Goal: Navigation & Orientation: Find specific page/section

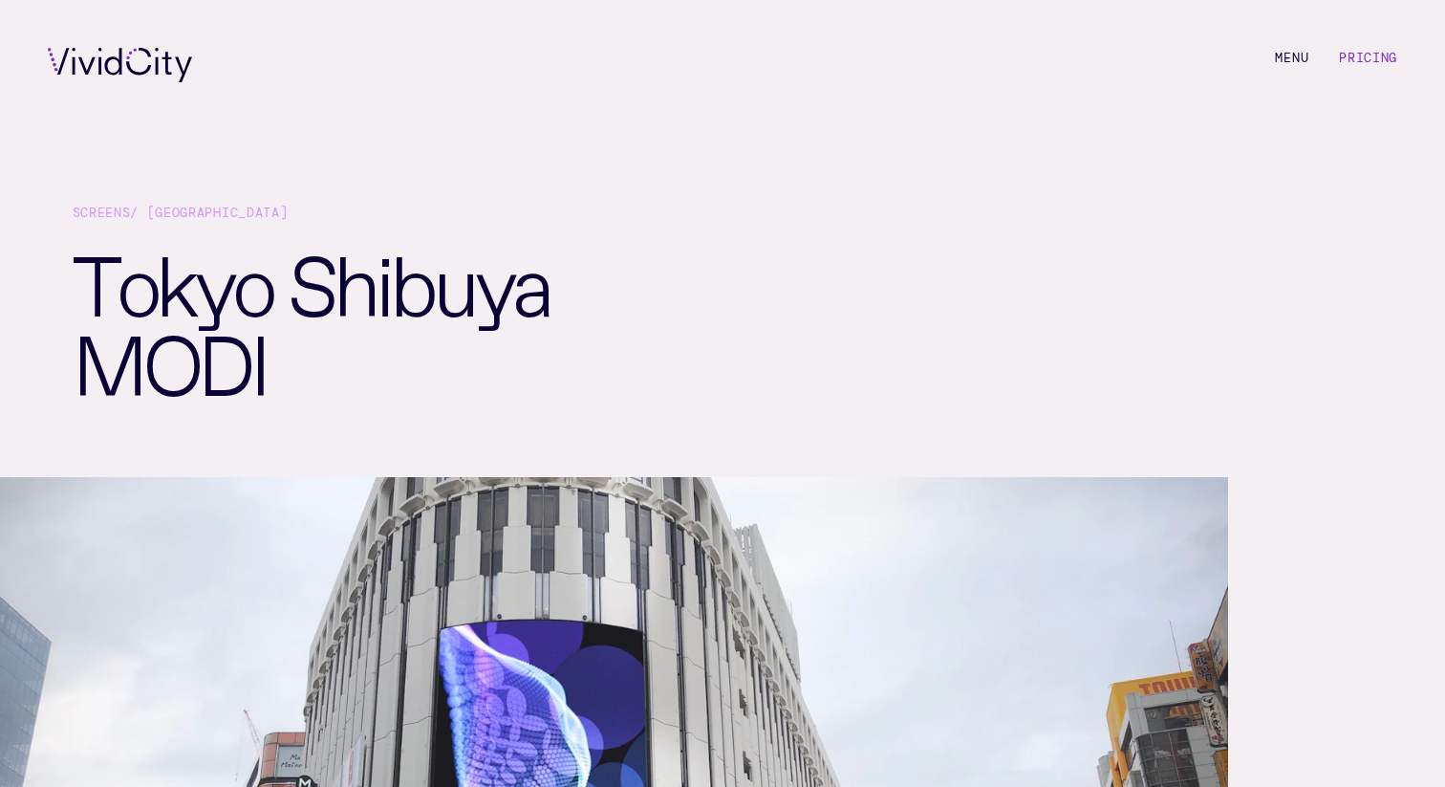
click at [119, 214] on link "Screens" at bounding box center [102, 213] width 58 height 16
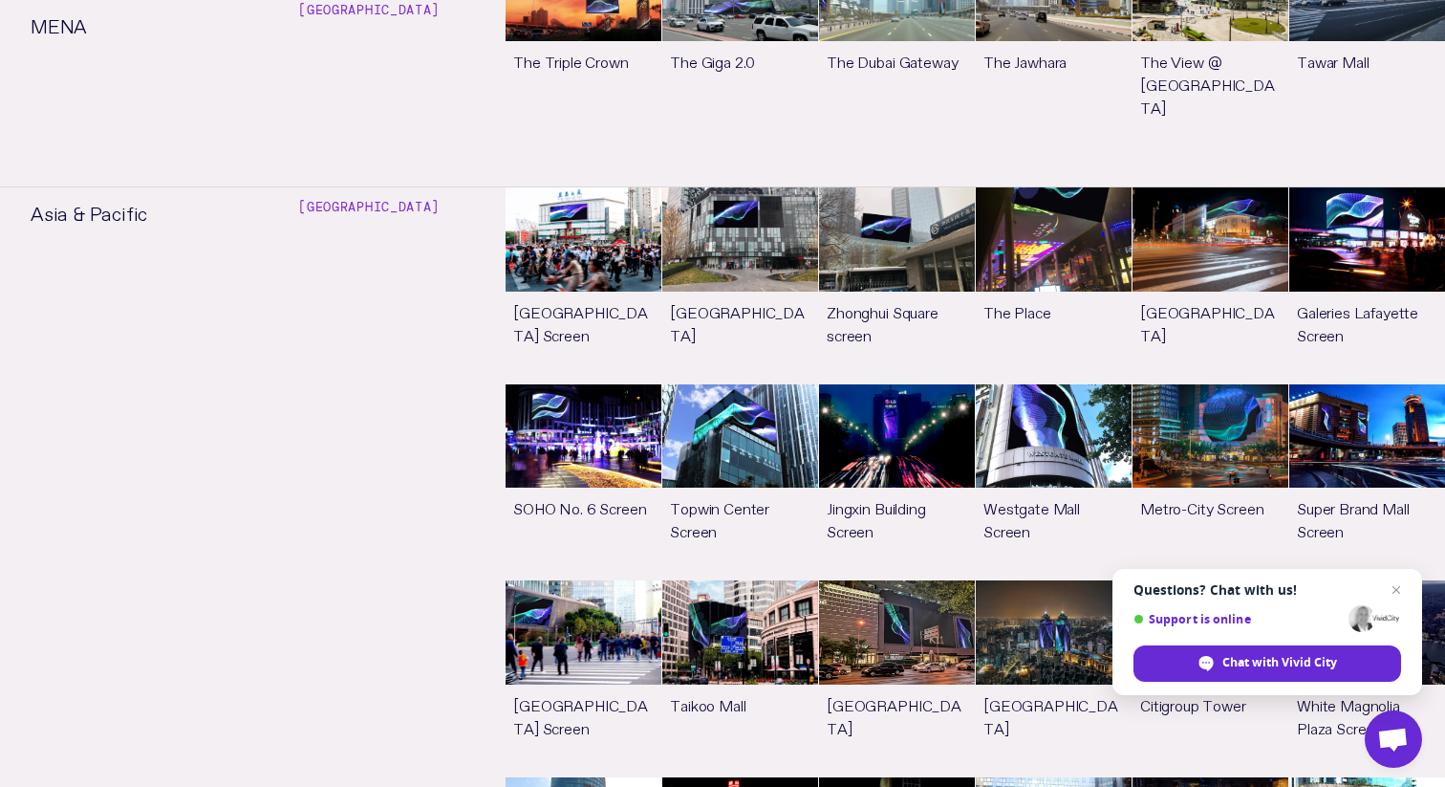
scroll to position [3225, 0]
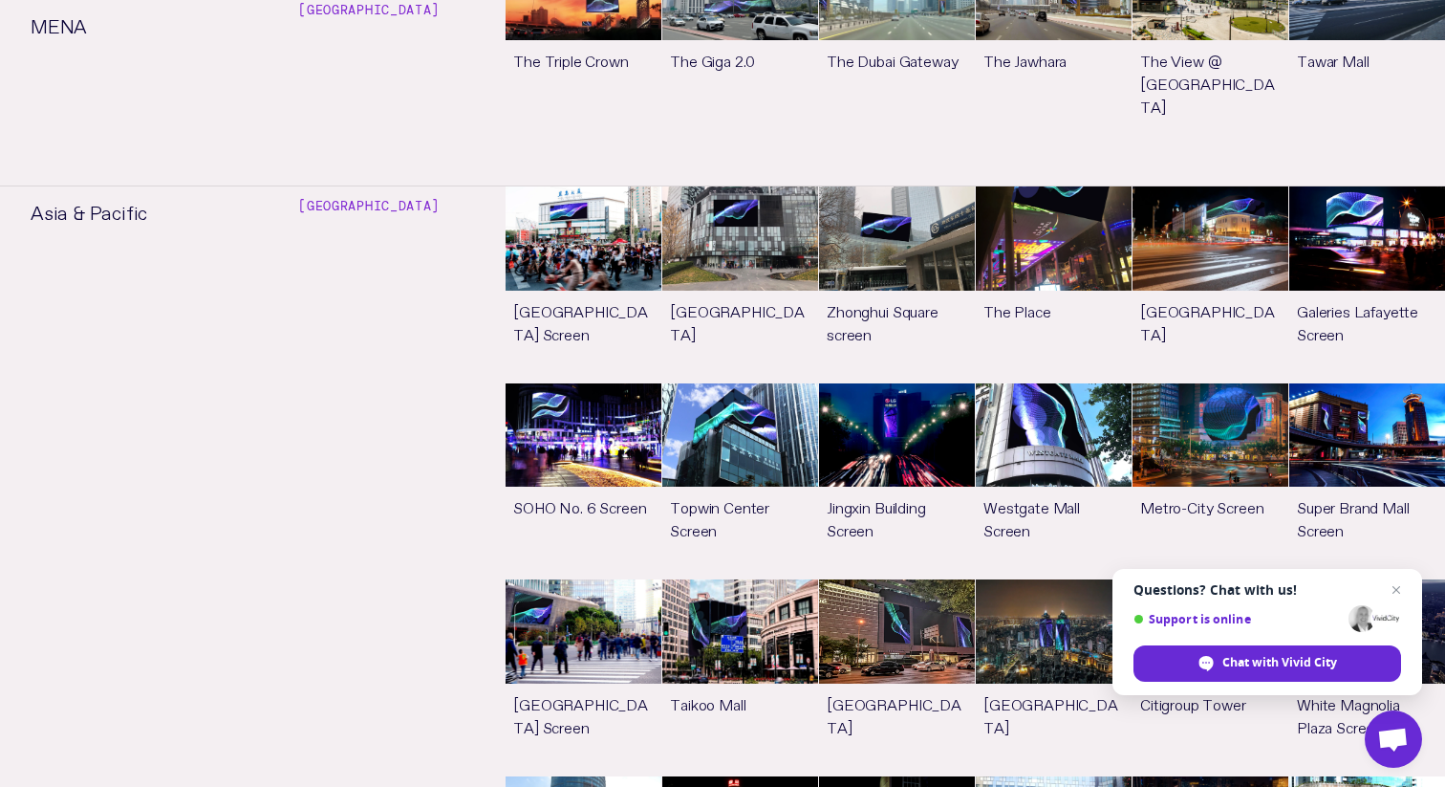
click at [1199, 579] on link "See more" at bounding box center [1211, 677] width 156 height 196
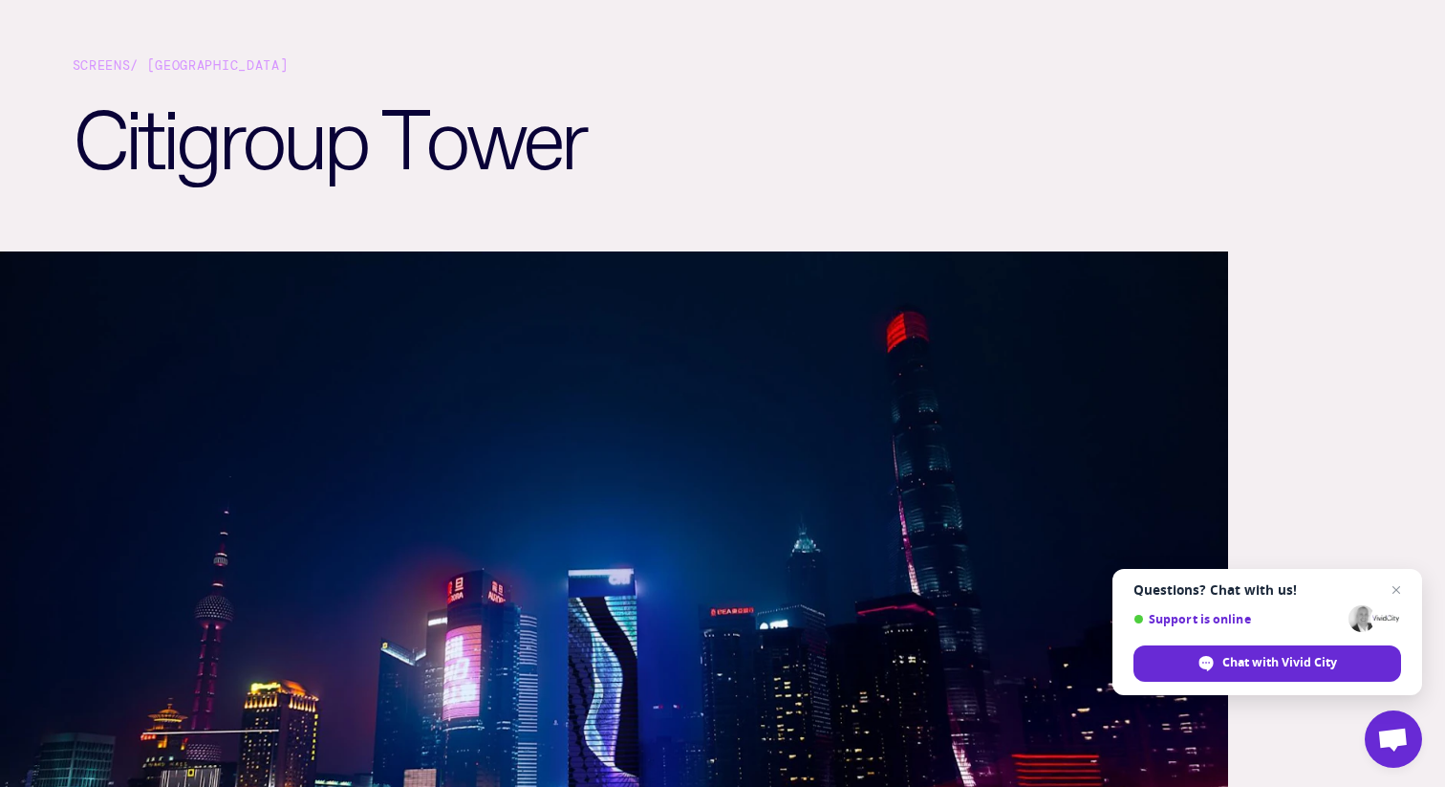
click at [203, 61] on div "Screens / [GEOGRAPHIC_DATA]" at bounding box center [723, 71] width 1301 height 33
click at [191, 68] on div "Screens / [GEOGRAPHIC_DATA]" at bounding box center [723, 71] width 1301 height 33
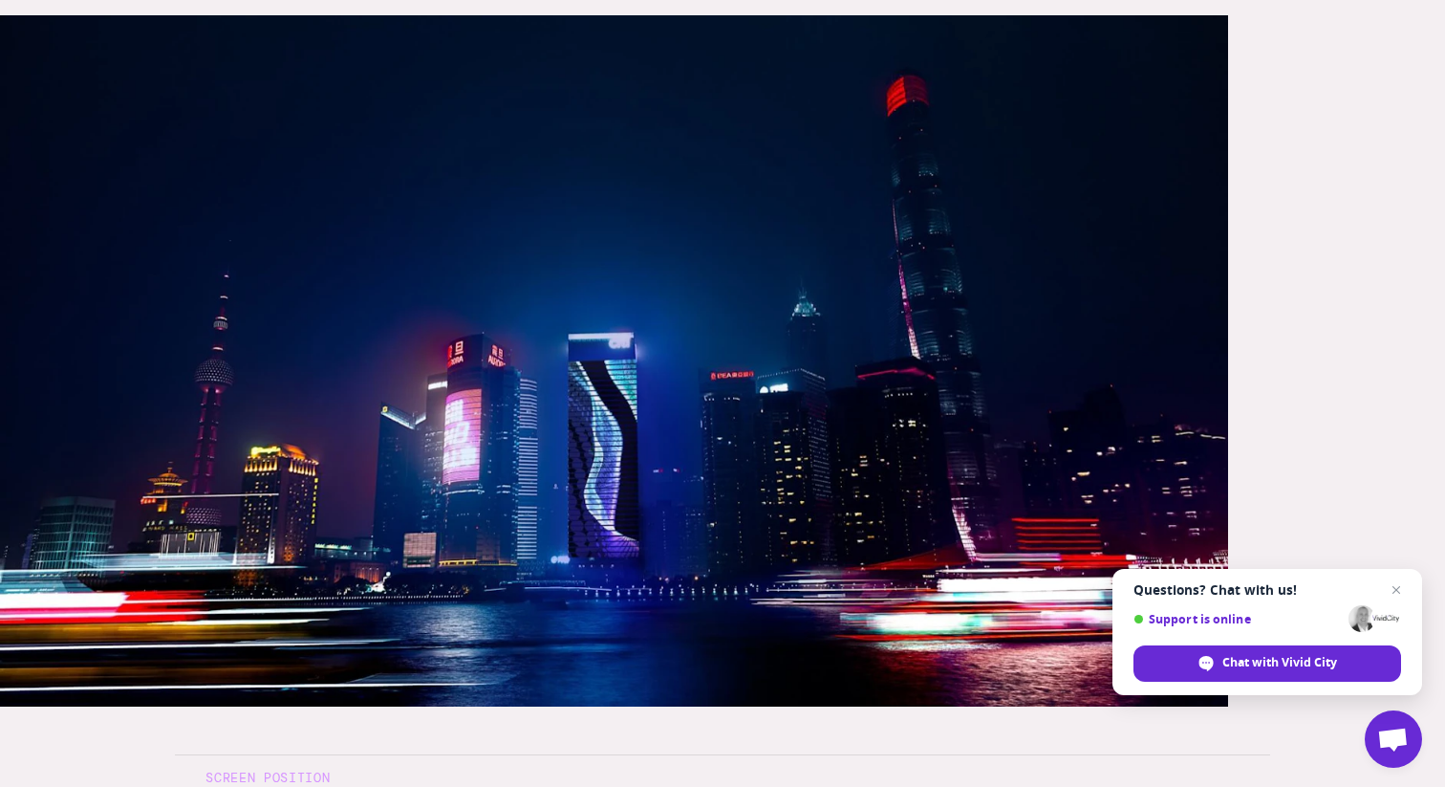
scroll to position [381, 0]
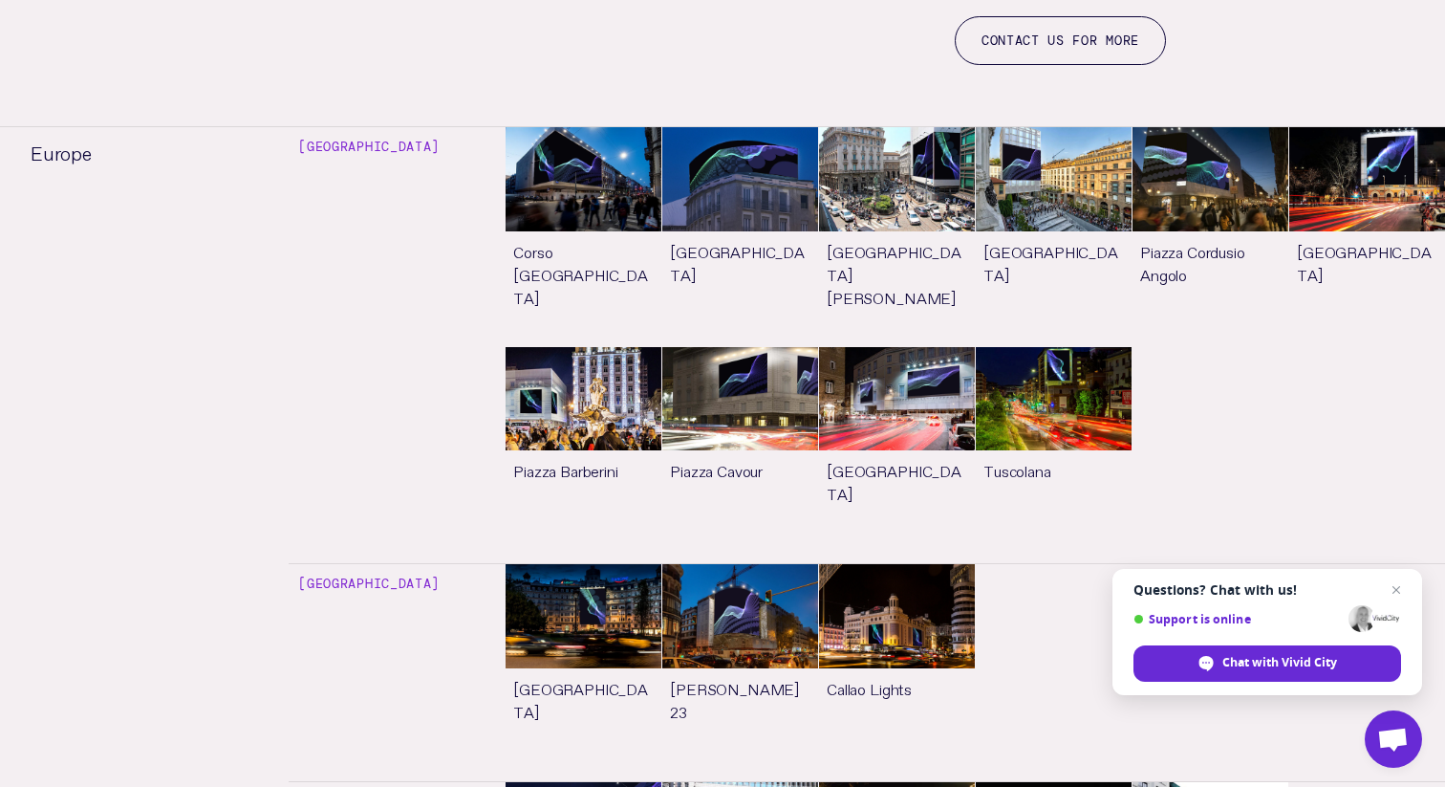
scroll to position [3225, 0]
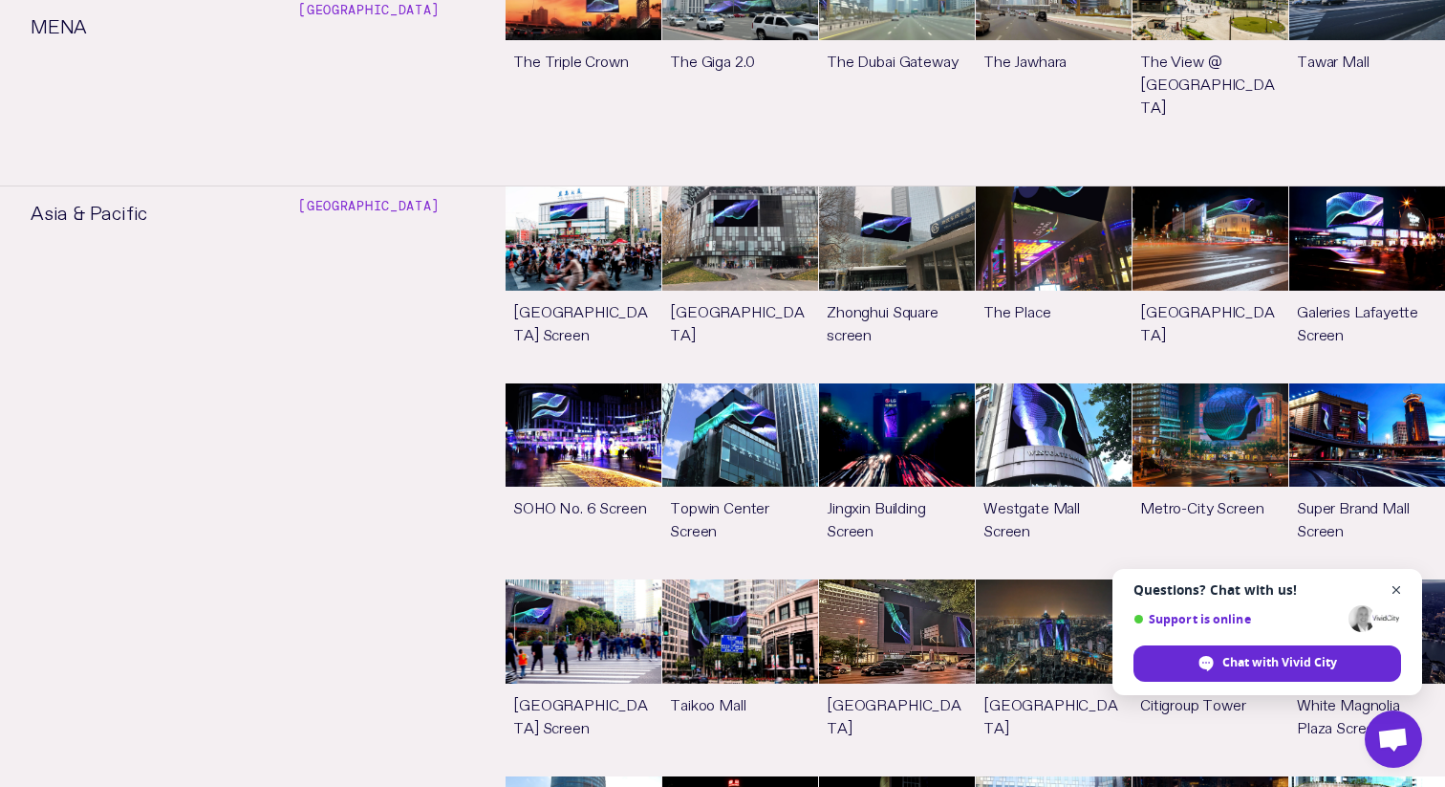
click at [1390, 584] on span "Close chat" at bounding box center [1397, 590] width 24 height 24
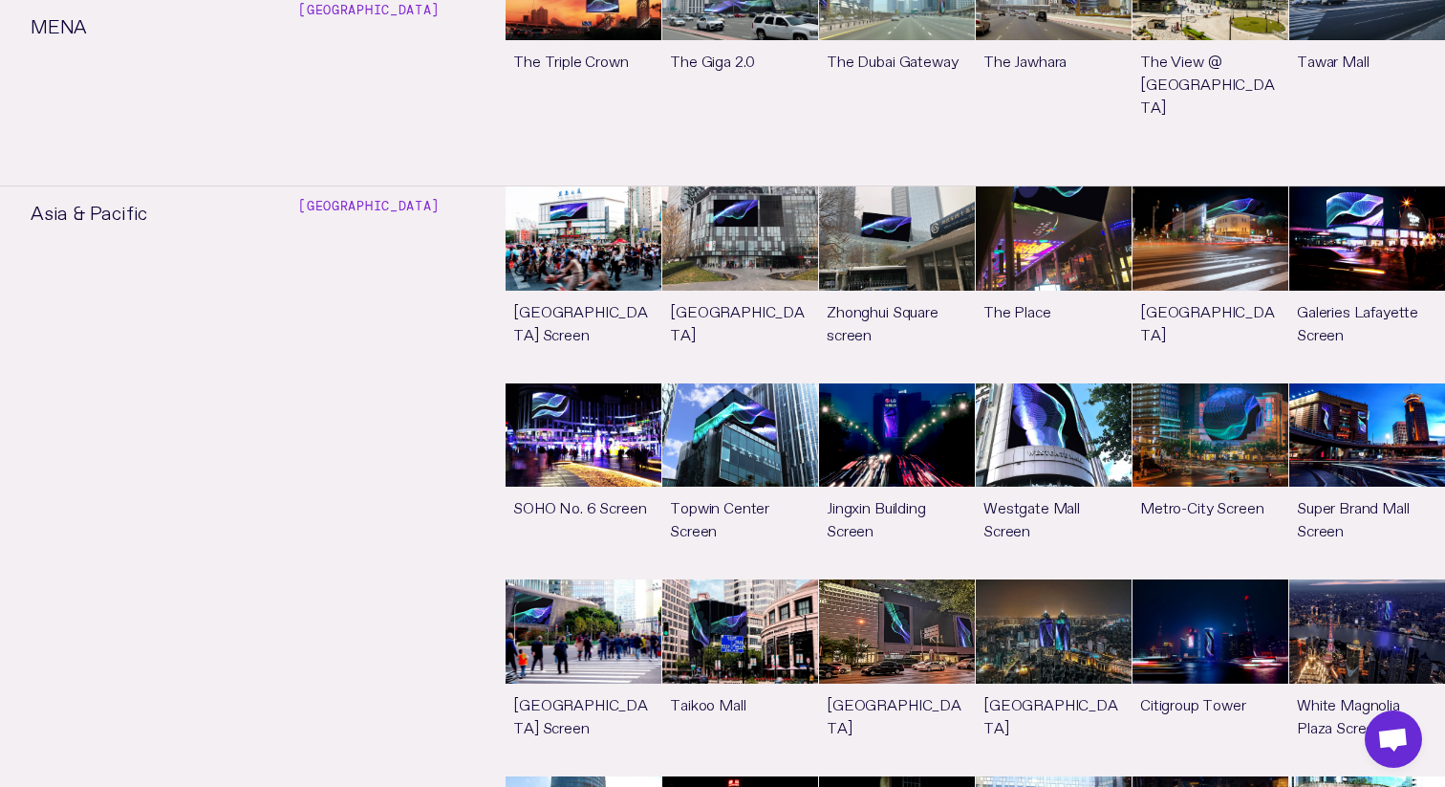
click at [1064, 579] on link "See more" at bounding box center [1054, 677] width 156 height 196
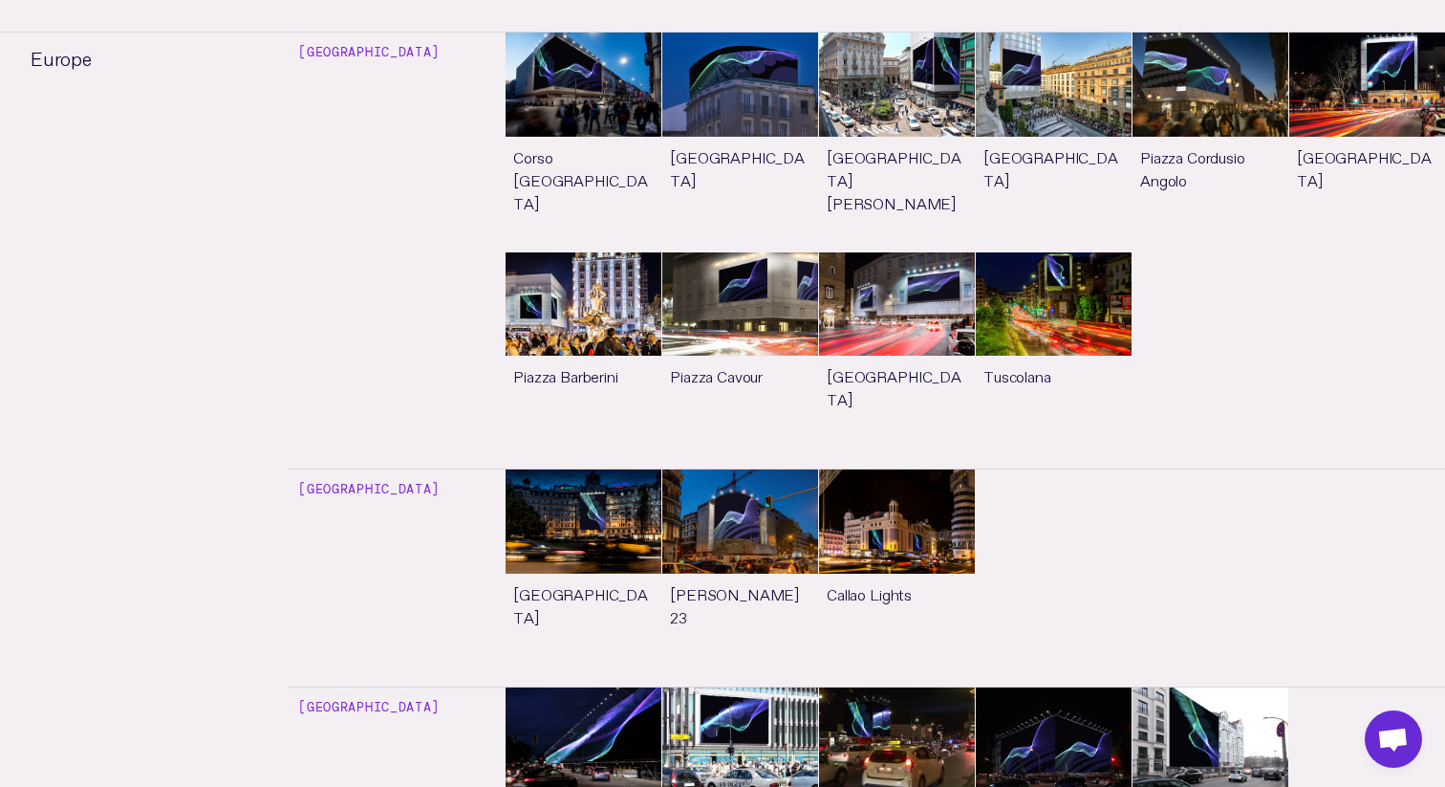
scroll to position [3225, 0]
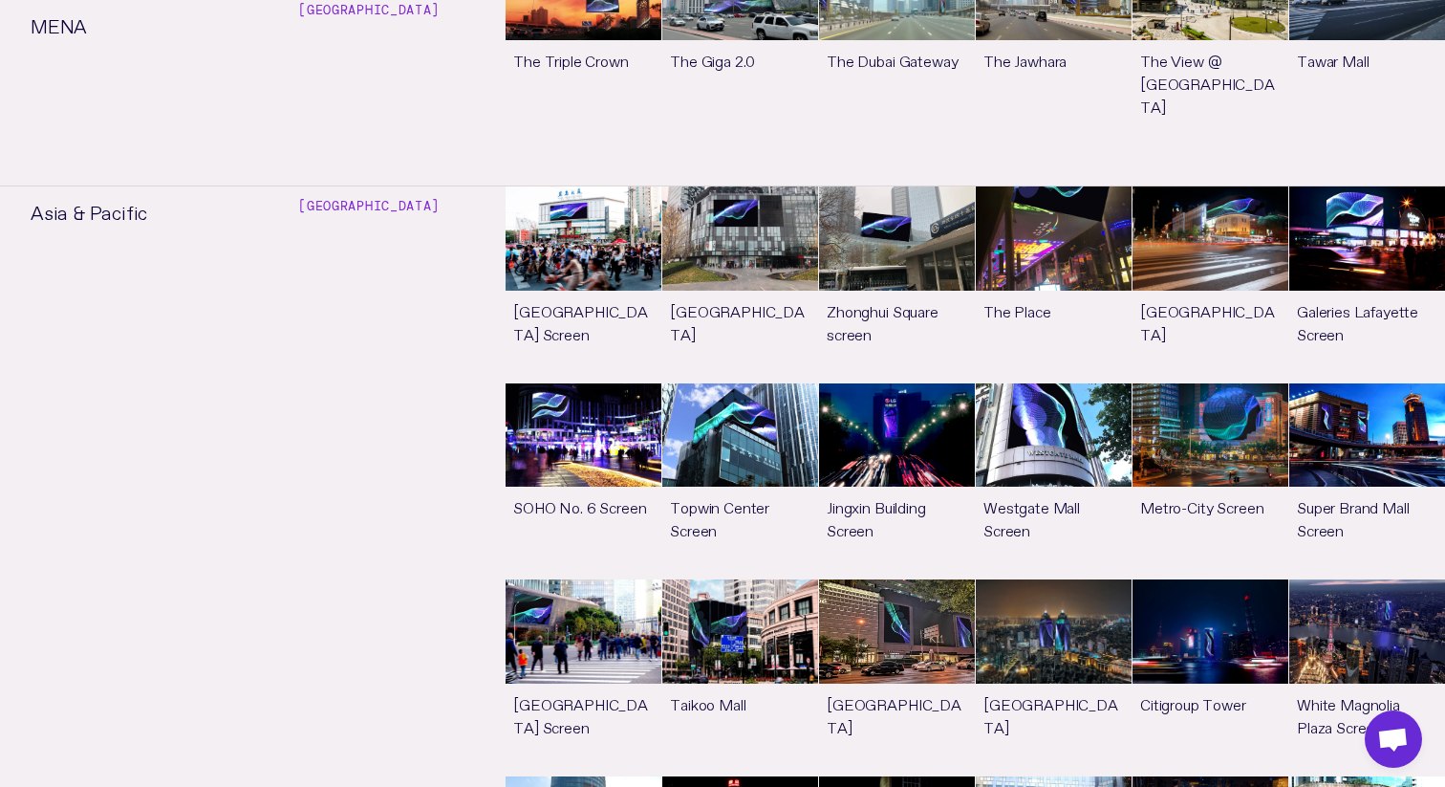
click at [1341, 579] on link "See more" at bounding box center [1368, 677] width 156 height 196
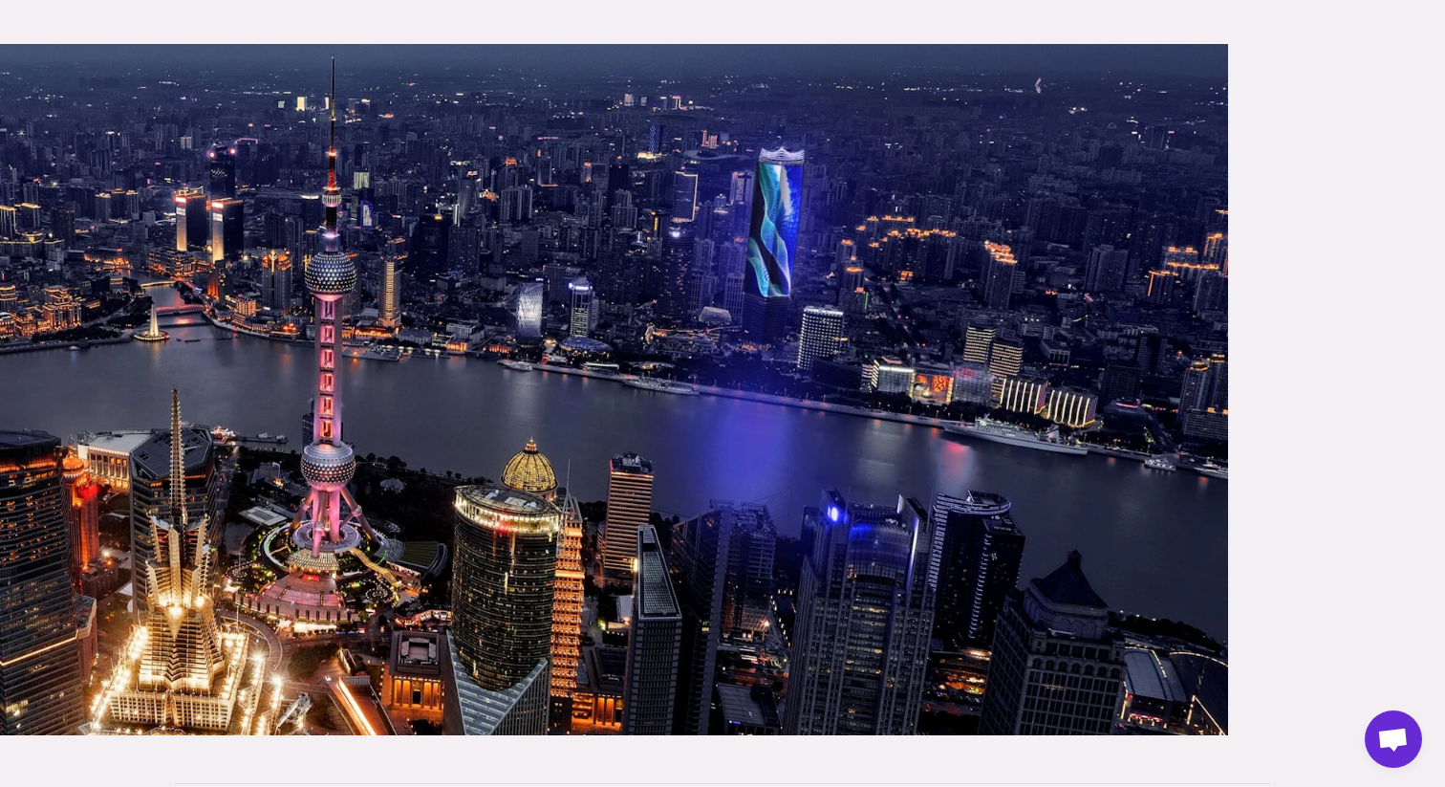
scroll to position [435, 0]
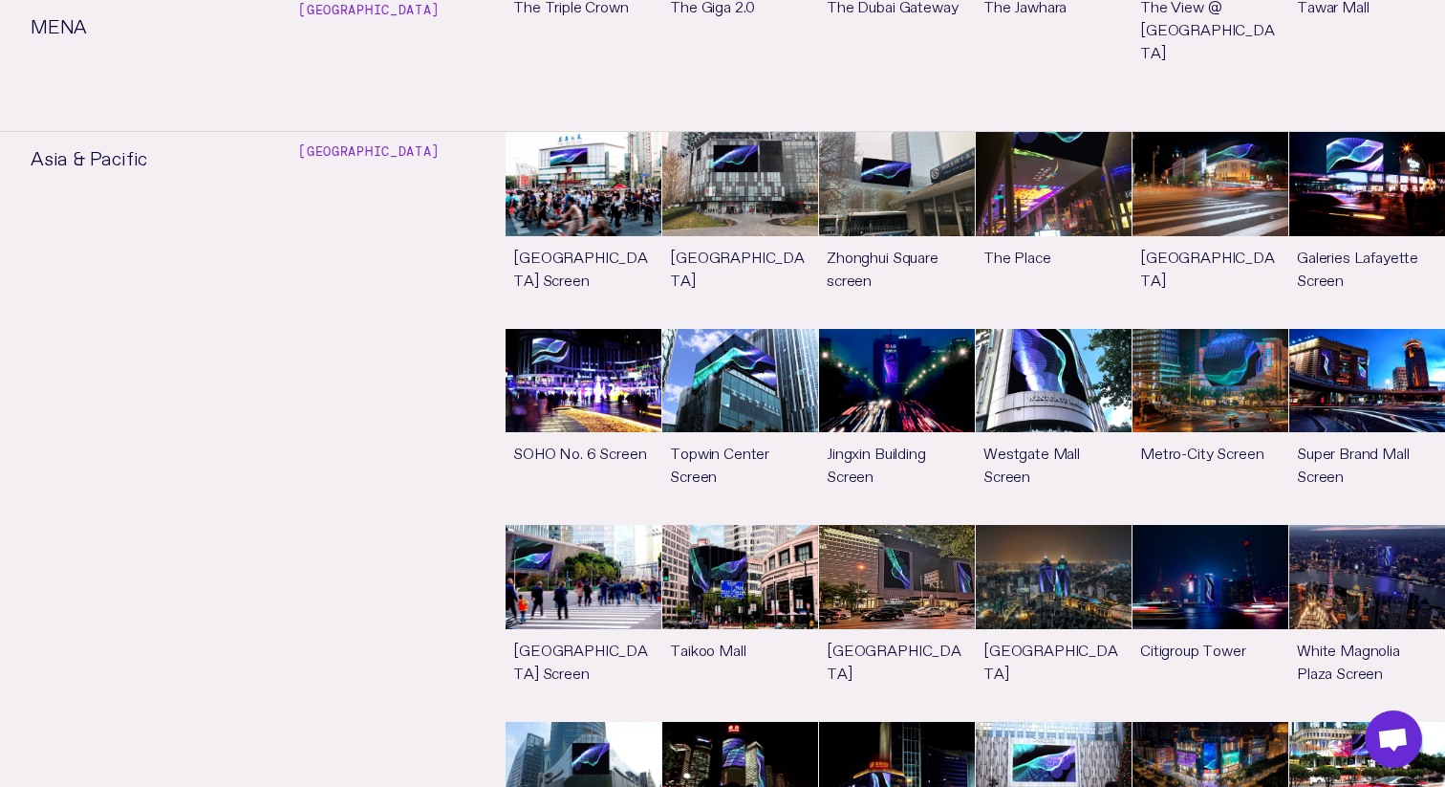
scroll to position [3282, 0]
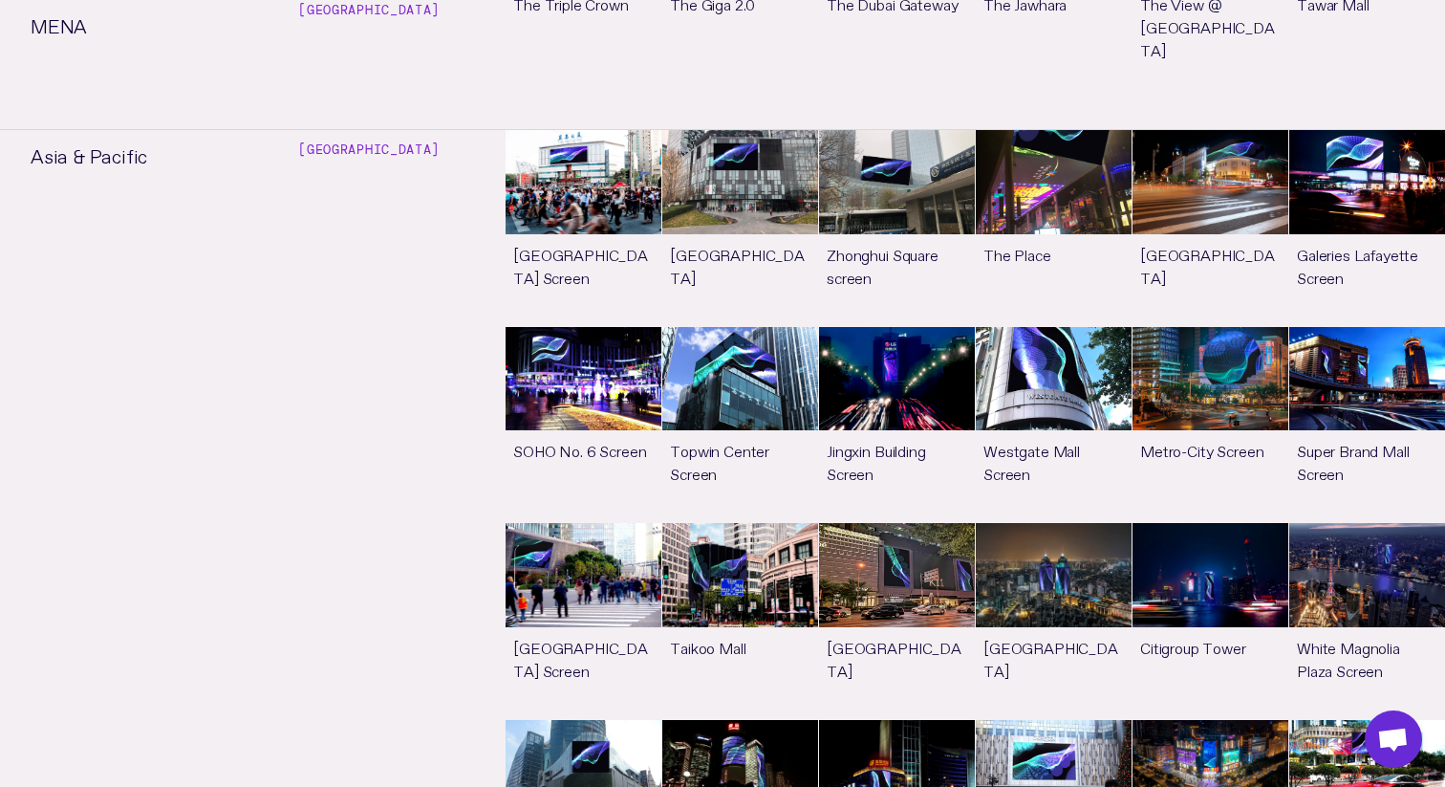
click at [1220, 523] on link "See more" at bounding box center [1211, 621] width 156 height 196
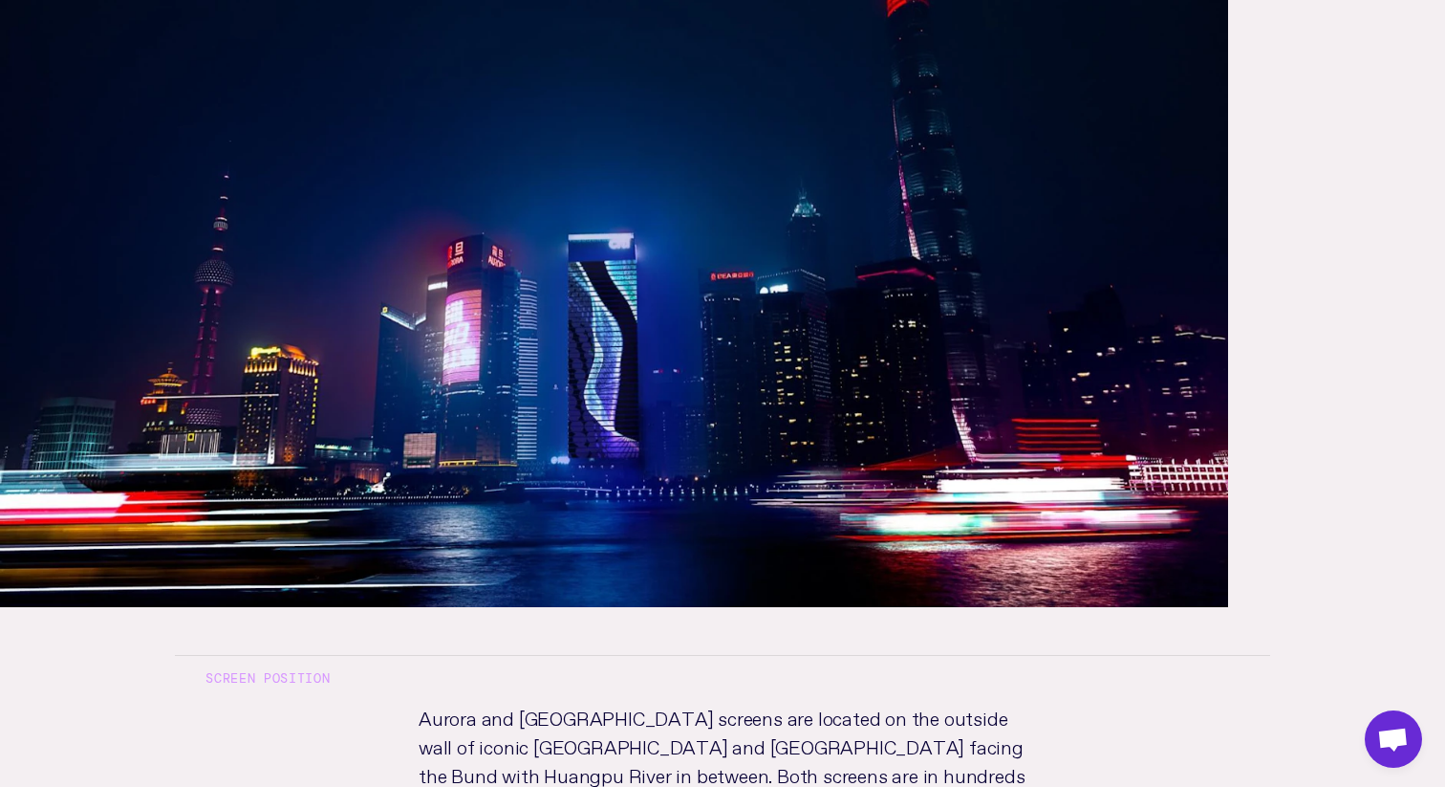
scroll to position [482, 0]
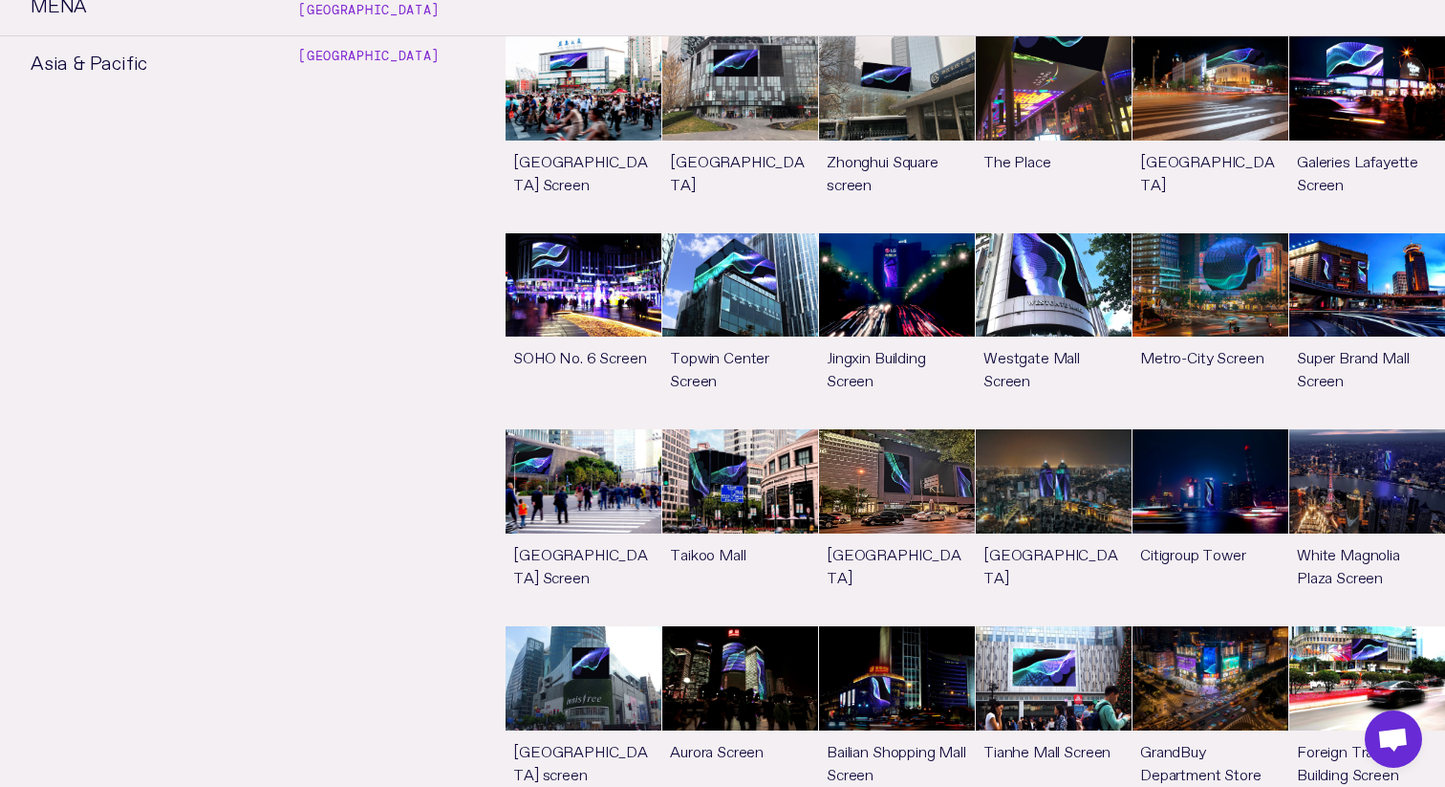
scroll to position [3376, 0]
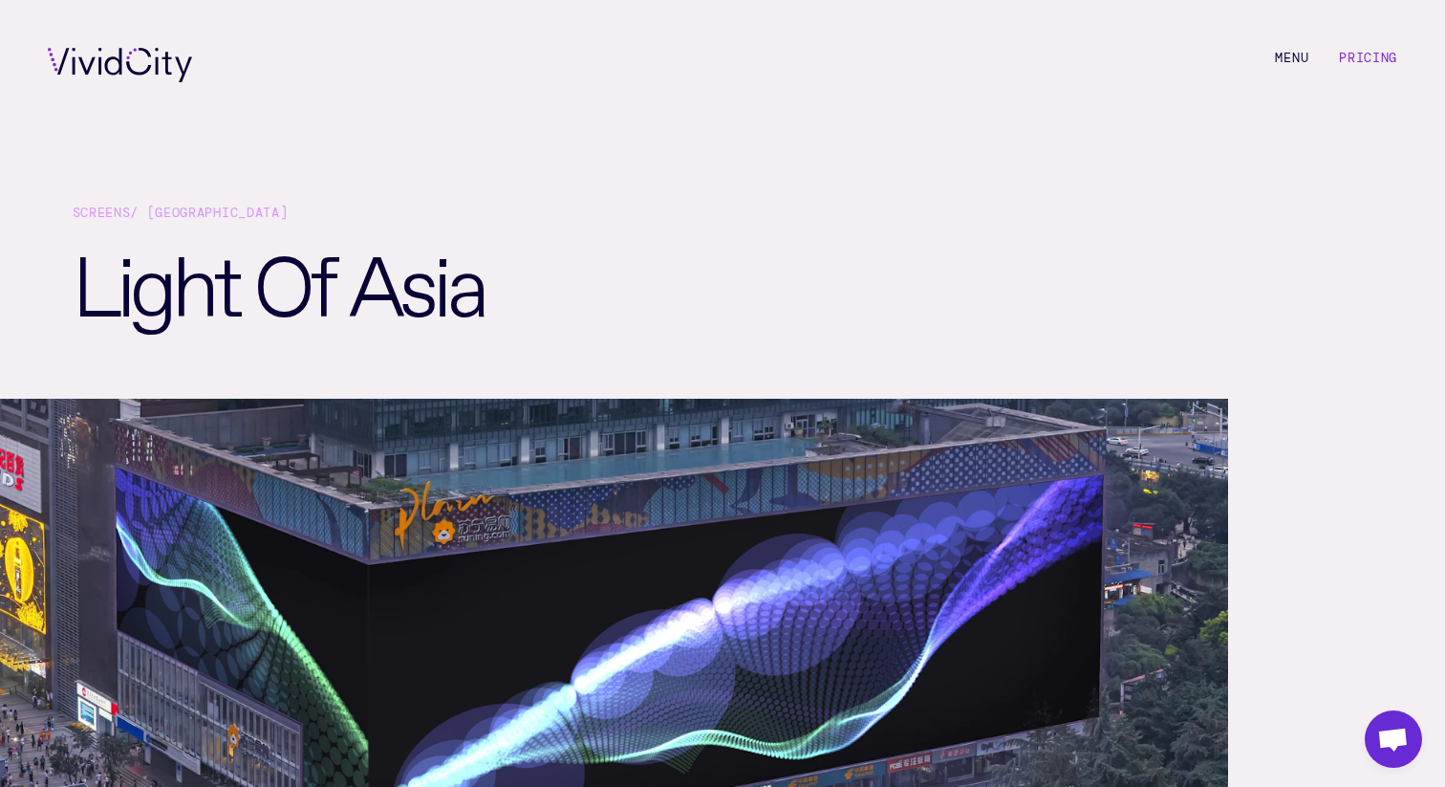
scroll to position [3376, 0]
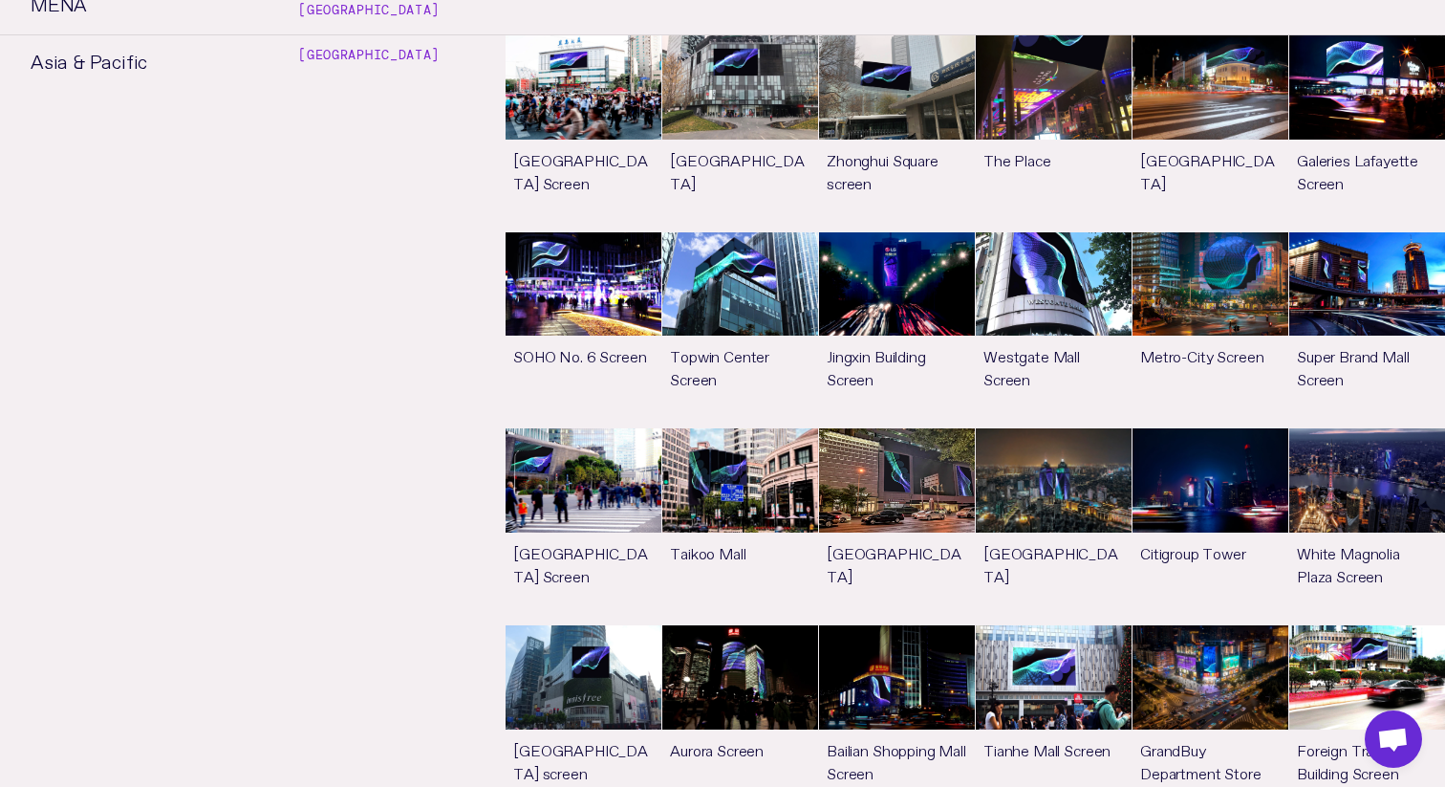
click at [1055, 428] on link "See more" at bounding box center [1054, 526] width 156 height 196
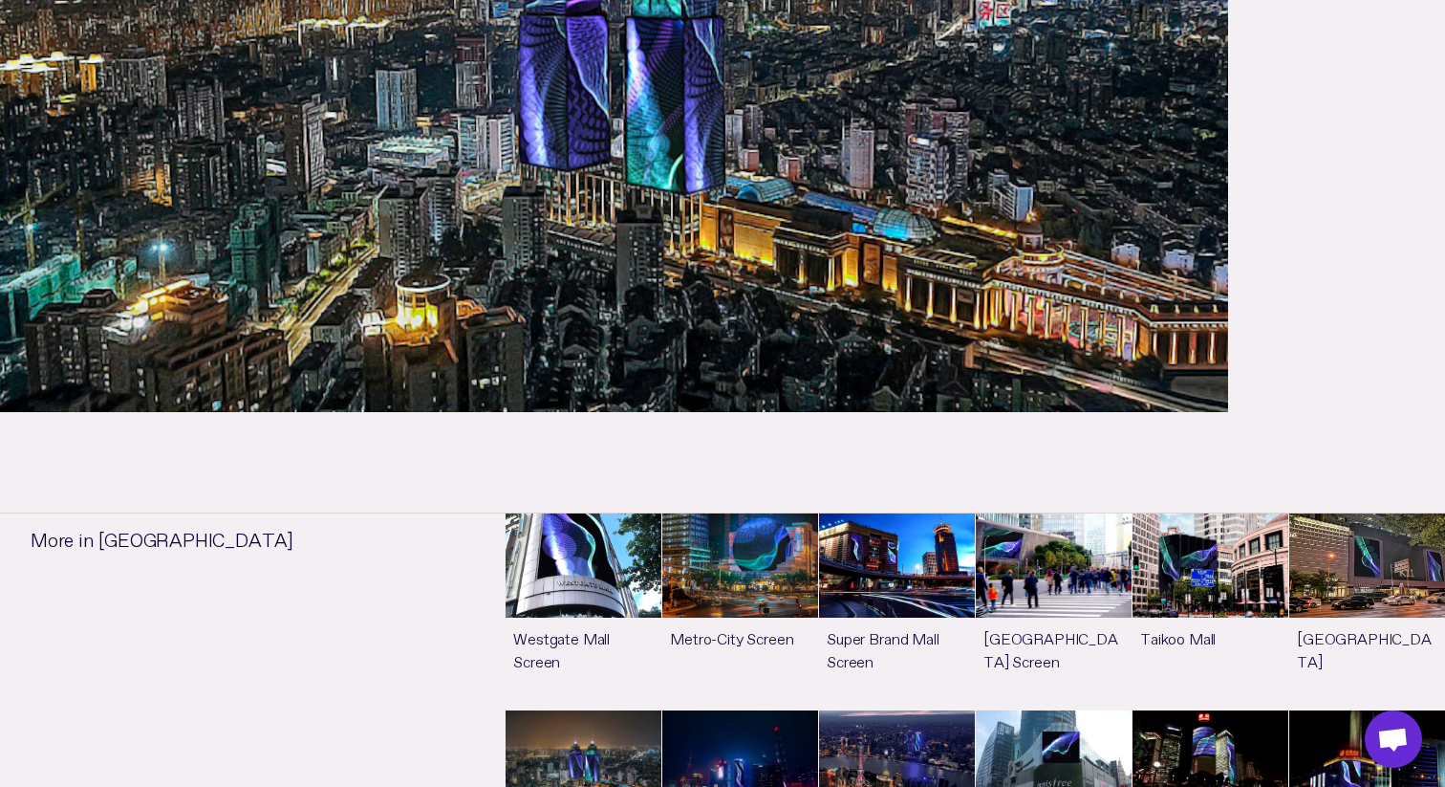
scroll to position [679, 0]
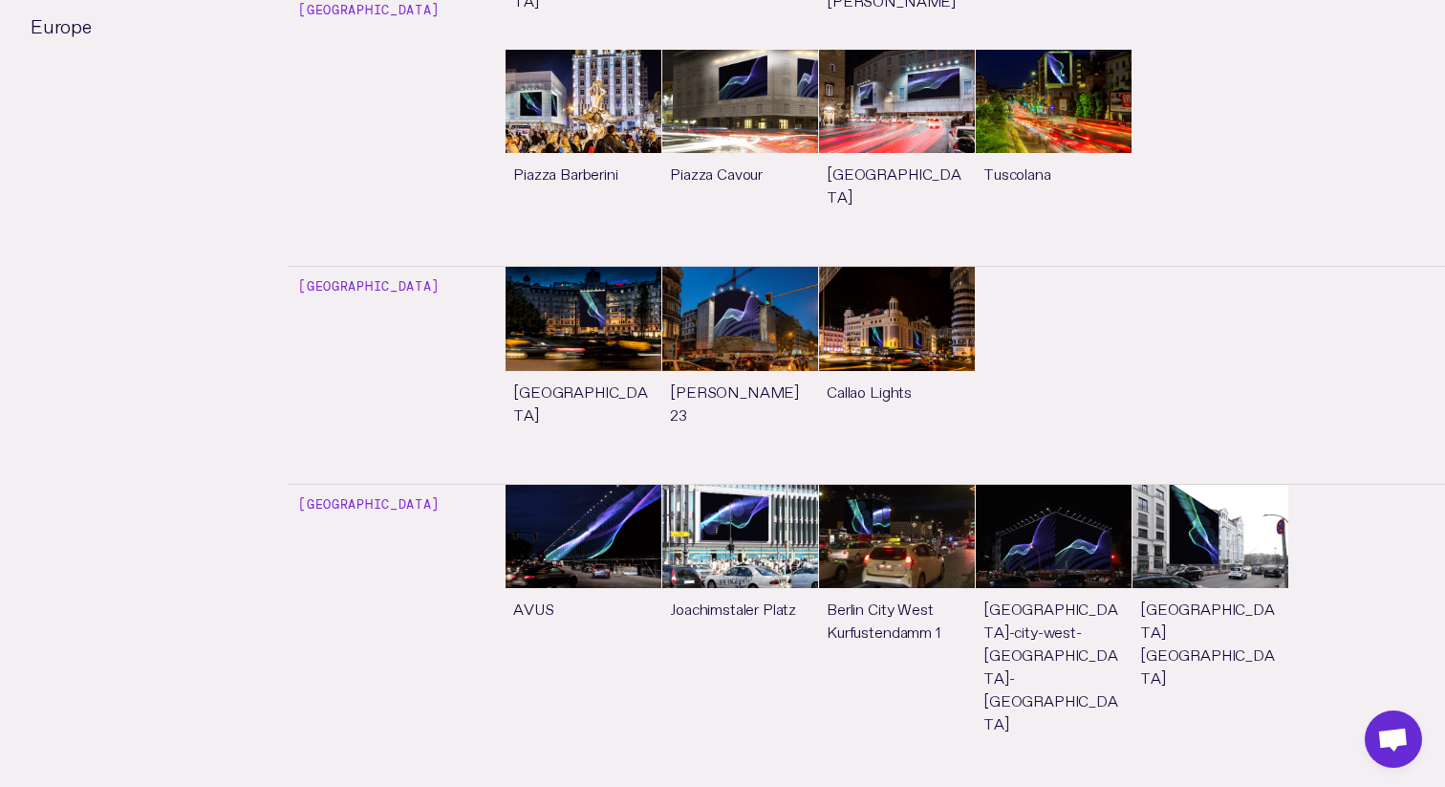
scroll to position [3376, 0]
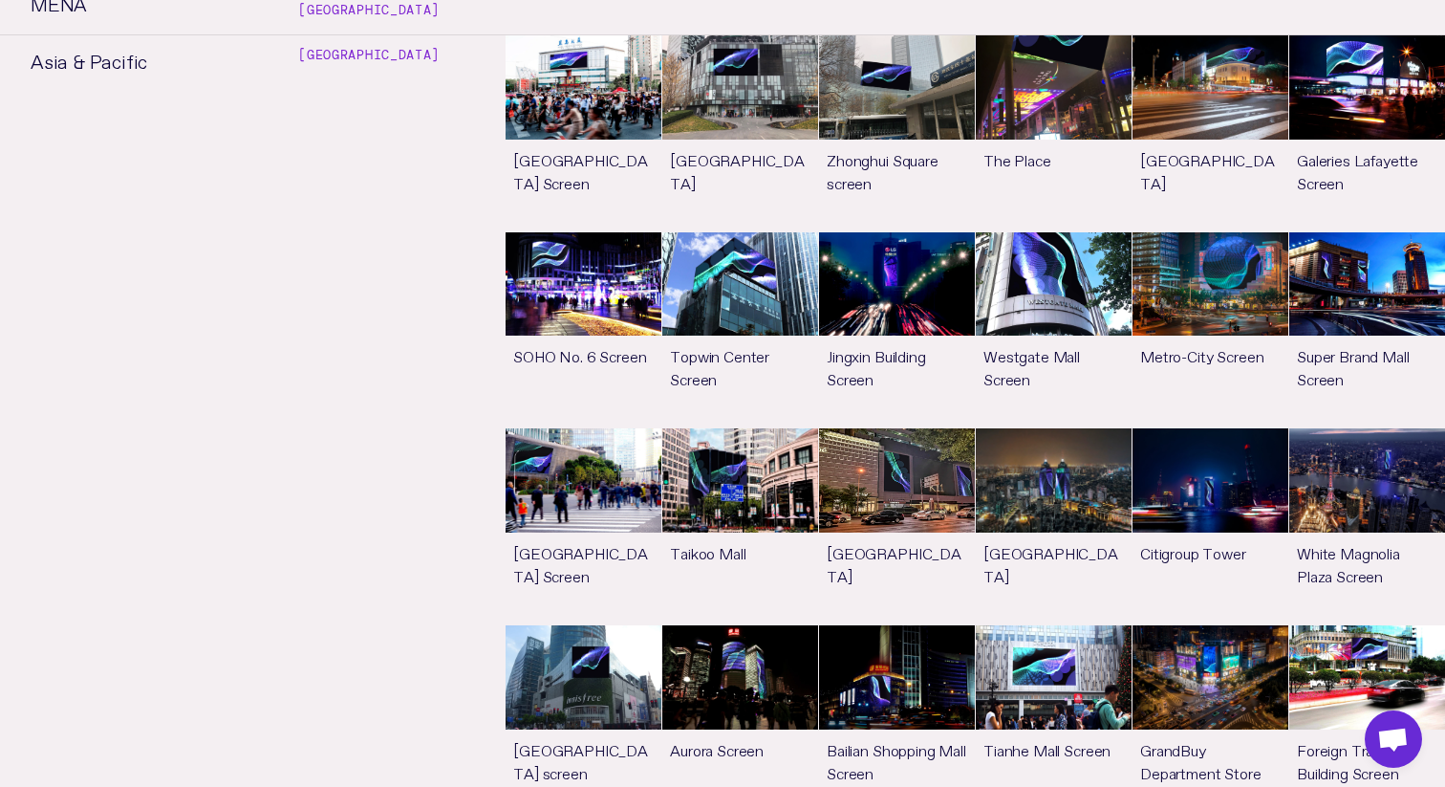
click at [1352, 428] on link "See more" at bounding box center [1368, 526] width 156 height 196
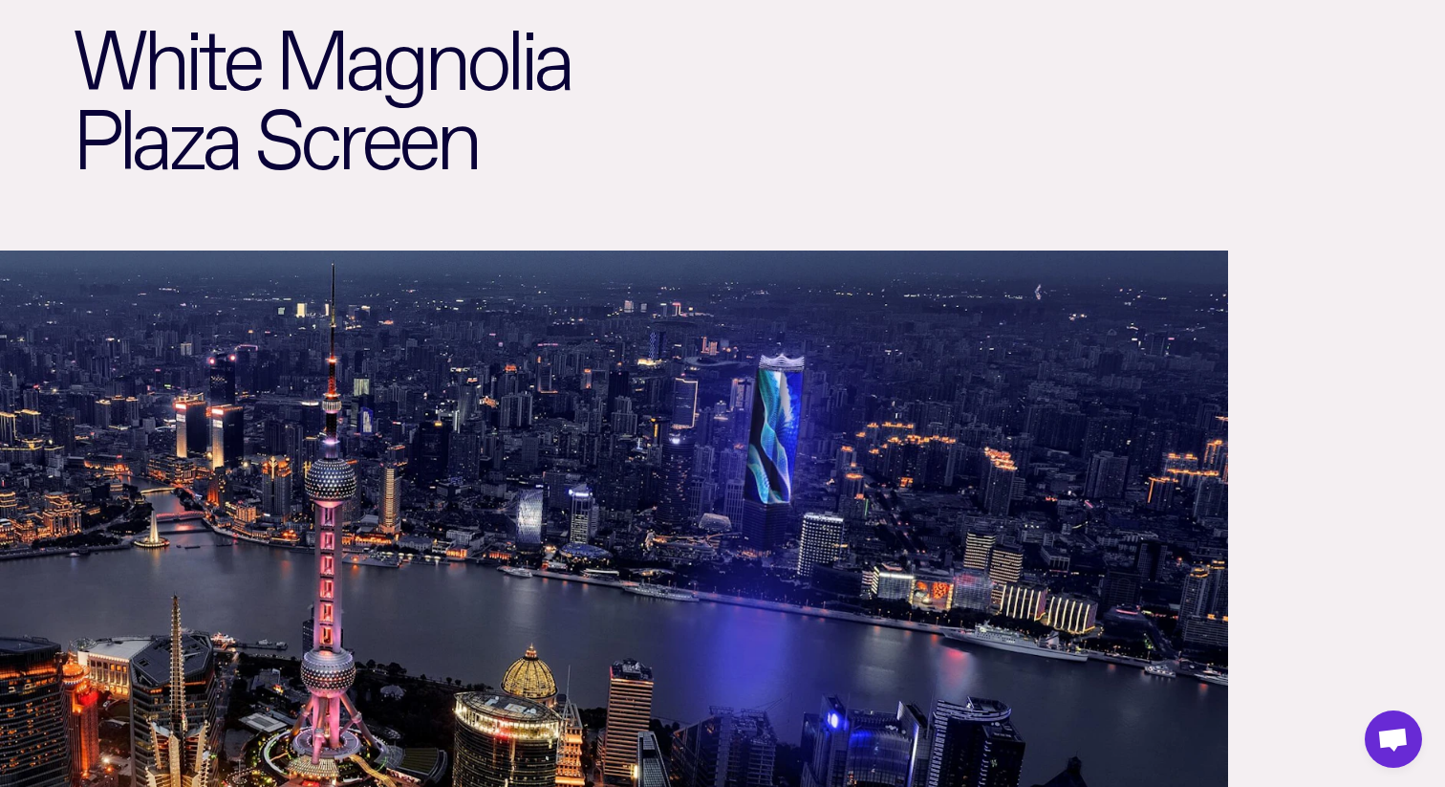
scroll to position [228, 0]
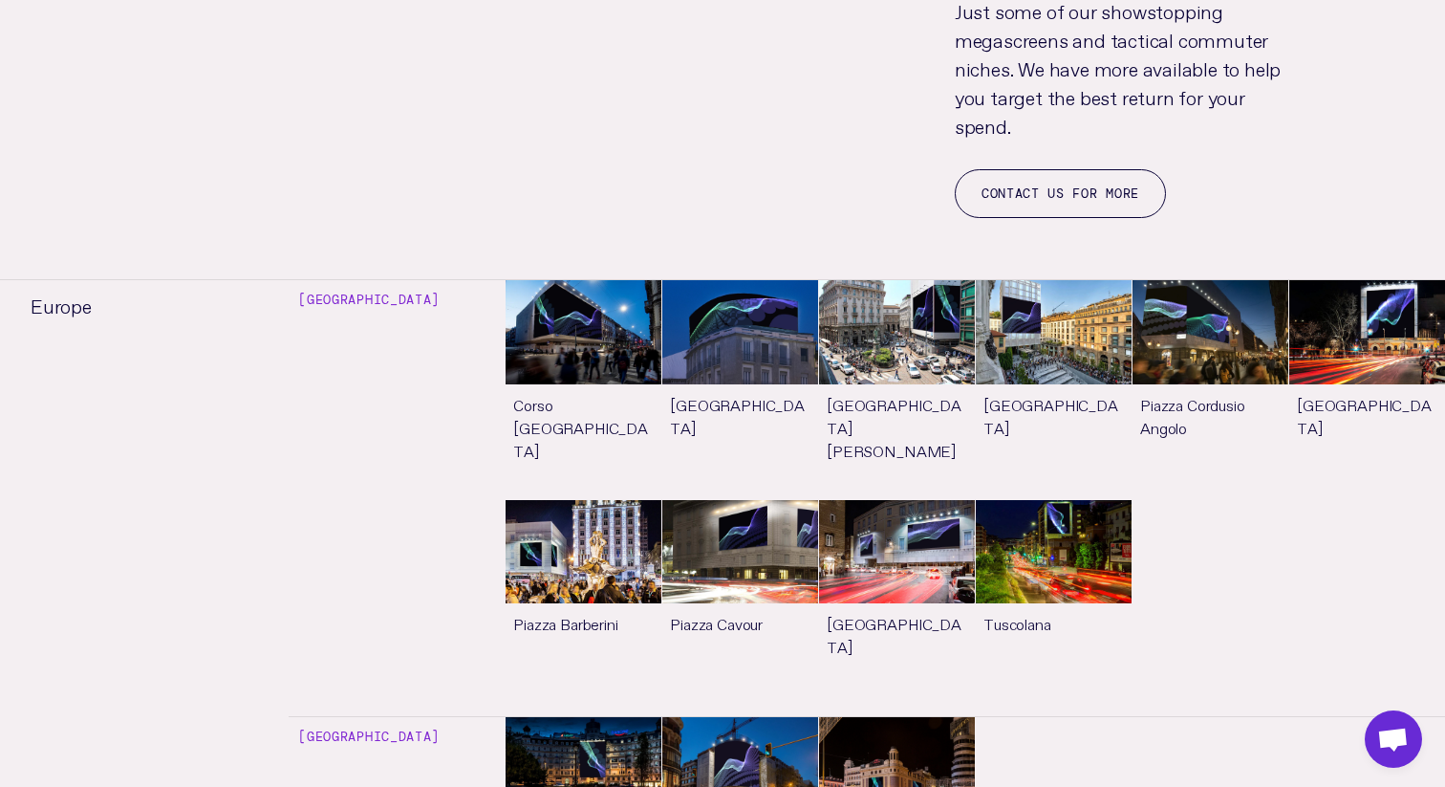
scroll to position [3376, 0]
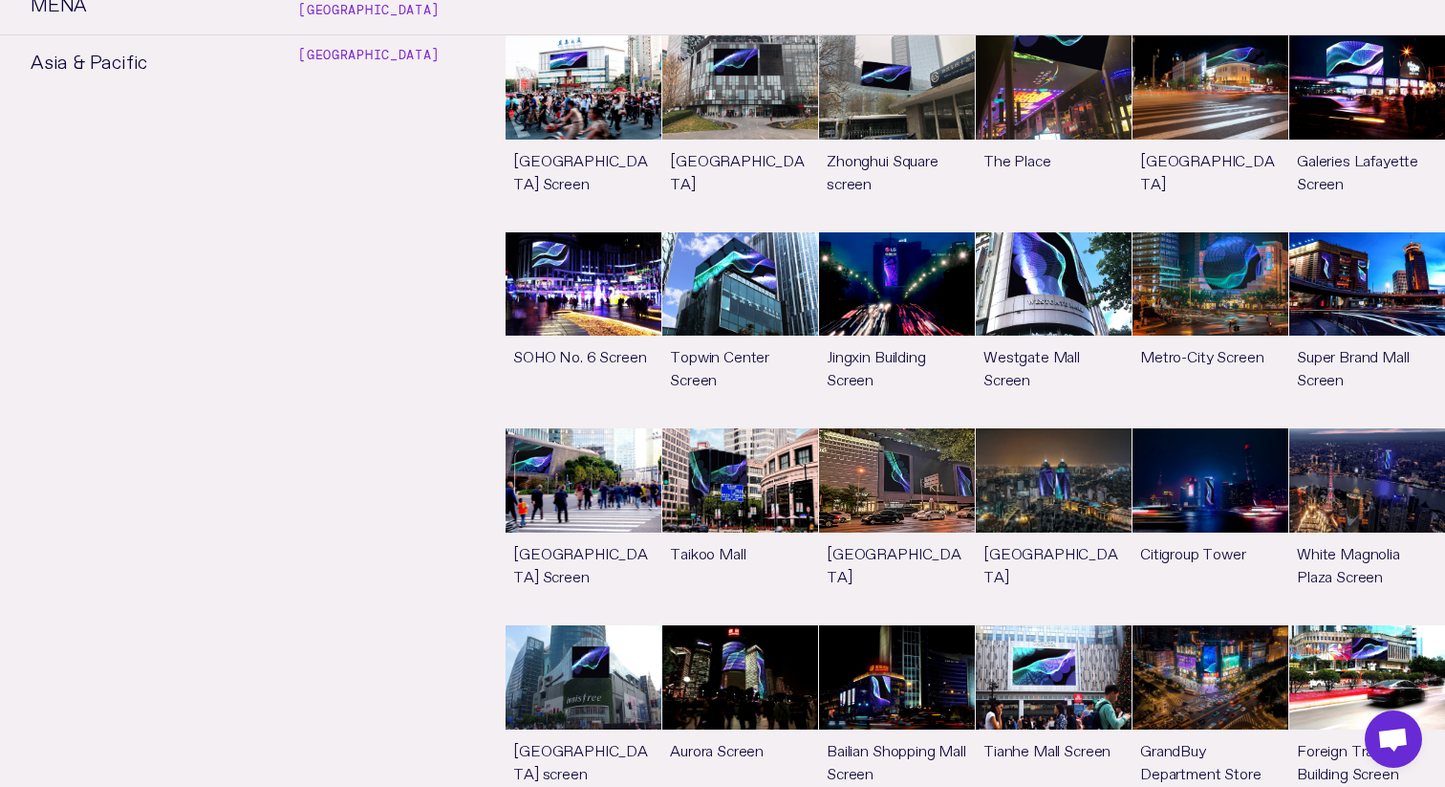
click at [1178, 428] on link "See more" at bounding box center [1211, 526] width 156 height 196
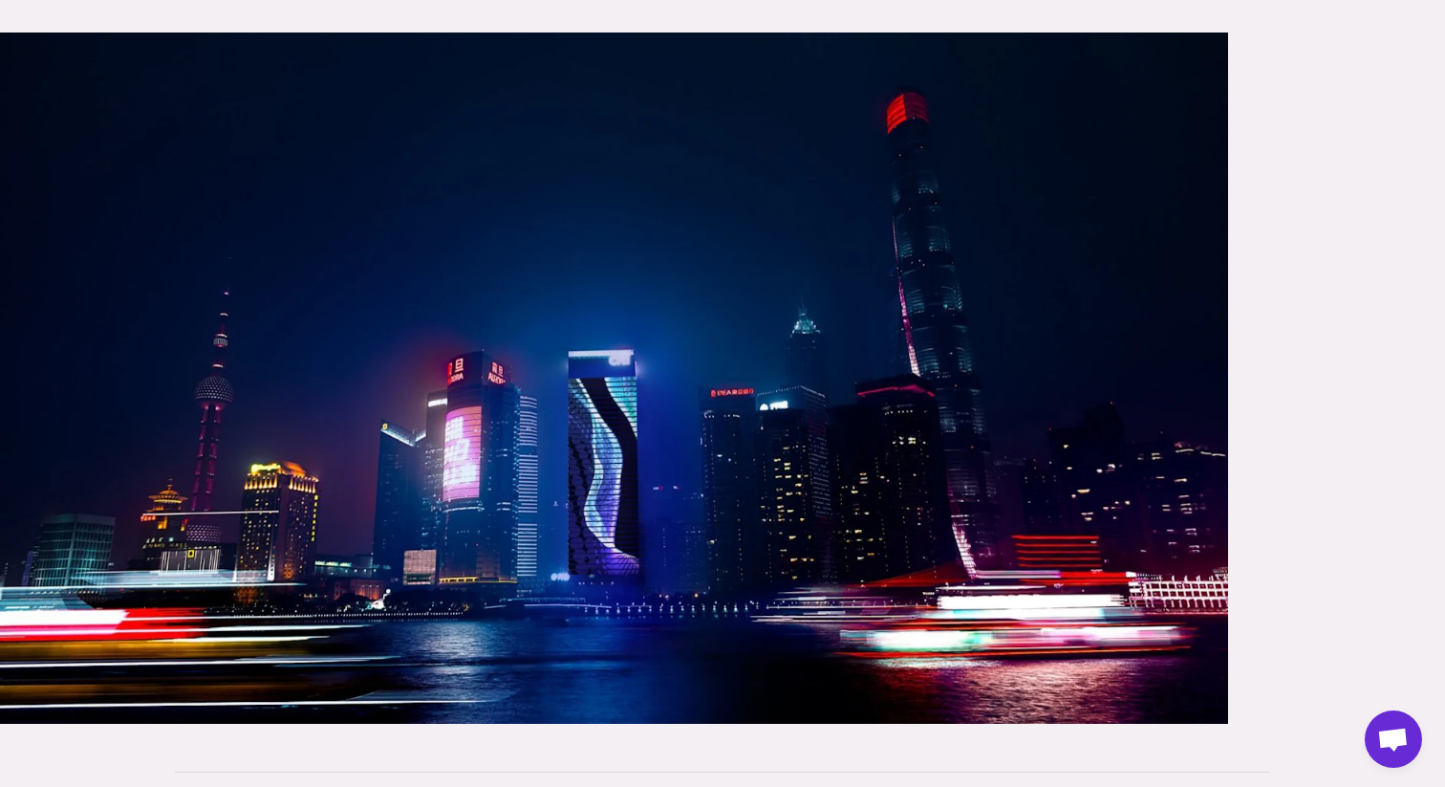
scroll to position [367, 0]
